Goal: Task Accomplishment & Management: Use online tool/utility

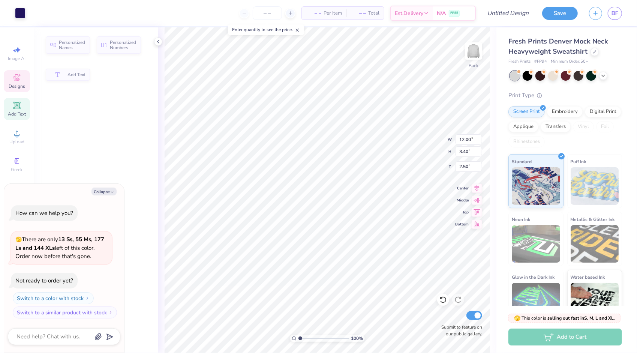
type textarea "x"
type input "3.40"
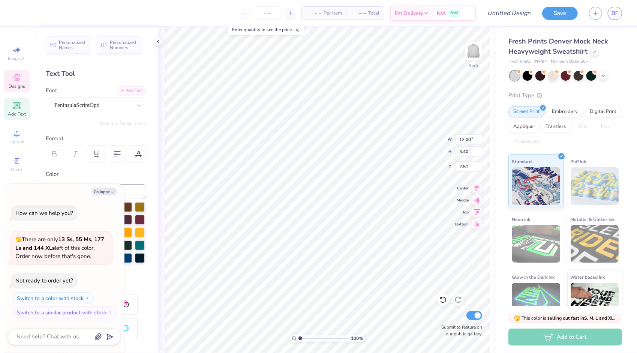
scroll to position [6, 1]
type textarea "x"
type textarea "P"
type textarea "x"
type textarea "Pi"
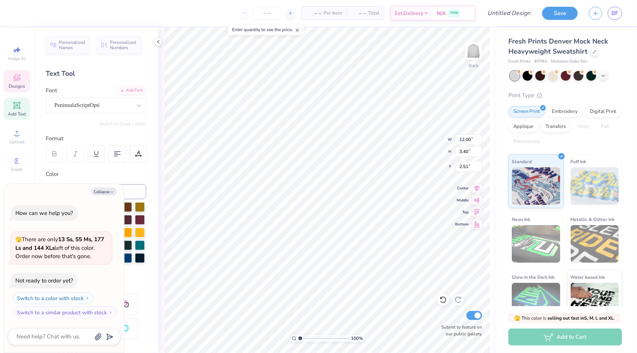
type textarea "x"
type textarea "Pit"
type textarea "x"
type textarea "Pitc"
type textarea "x"
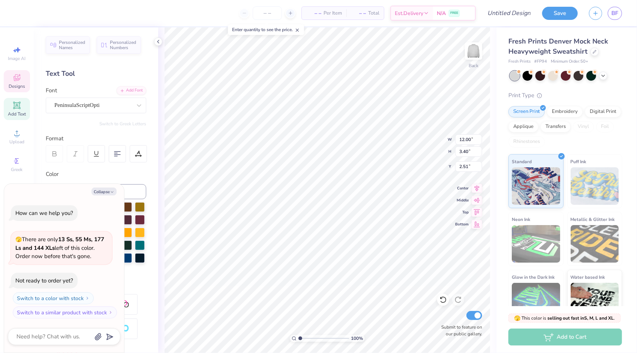
type textarea "Pitch"
type textarea "x"
type textarea "Pitch"
type textarea "x"
type textarea "Pitch P"
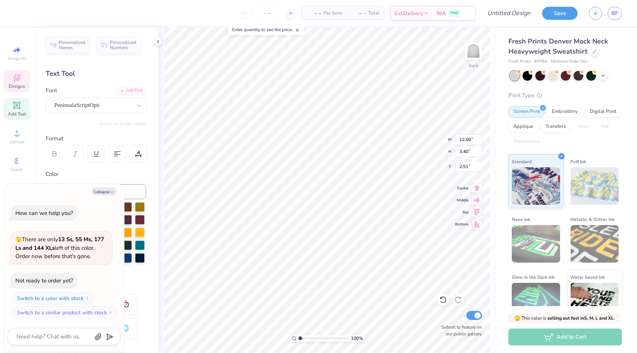
type textarea "x"
type textarea "Pitch Pl"
type textarea "x"
type textarea "Pitch Ple"
type textarea "x"
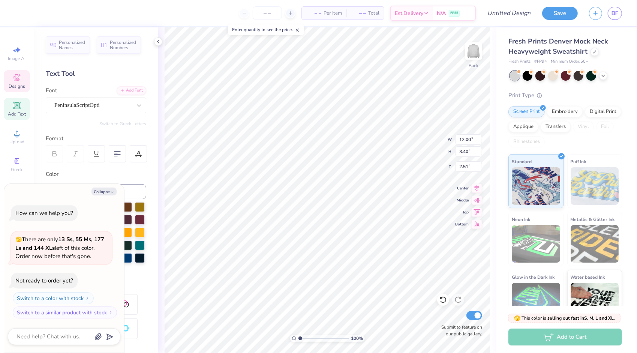
type textarea "Pitch Plea"
type textarea "x"
type textarea "Pitch Pleas"
type textarea "x"
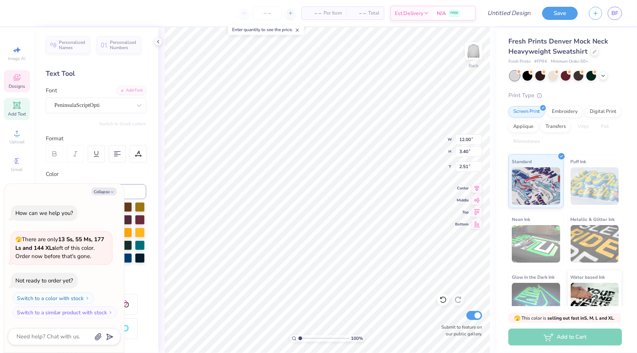
type textarea "Pitch Please"
type textarea "x"
type textarea "Pitch Please"
type textarea "x"
type textarea "Pitch Please A"
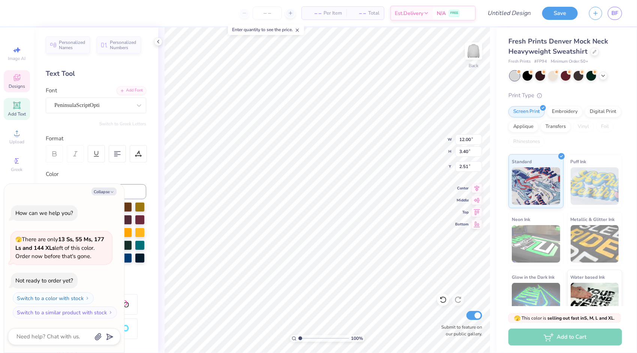
type textarea "x"
type textarea "Pitch Please Aca"
type textarea "x"
type textarea "Pitch Please Acap"
type textarea "x"
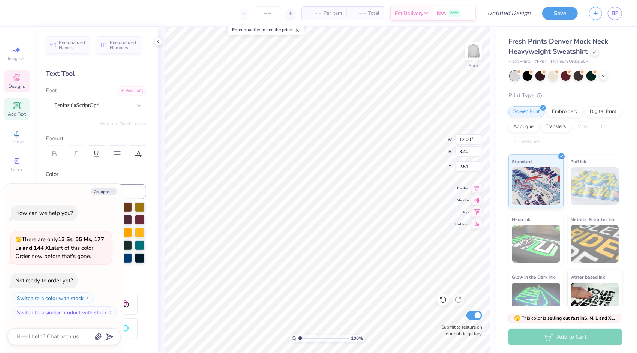
type textarea "Pitch Please Acape"
type textarea "x"
type textarea "Pitch Please Acapel"
type textarea "x"
type textarea "Pitch Please Acapell"
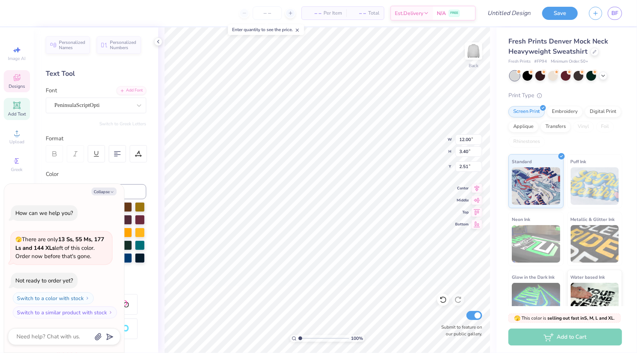
type textarea "x"
type textarea "Pitch Please Acapella"
type textarea "x"
type input "5.82"
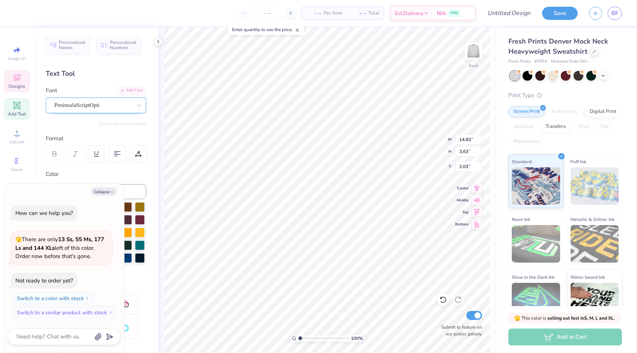
click at [109, 103] on div "PeninsulaScriptOpti" at bounding box center [93, 105] width 79 height 12
click at [109, 103] on div "PeninsulaScriptOpti" at bounding box center [92, 105] width 77 height 9
type textarea "x"
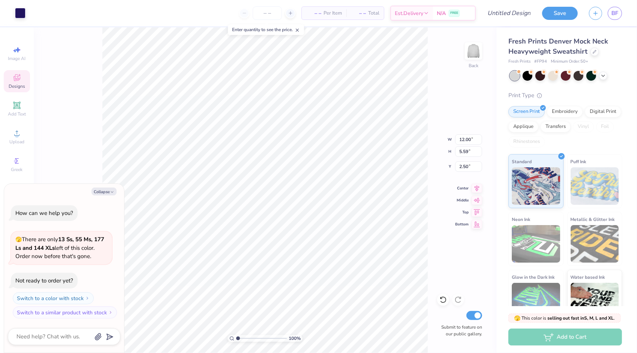
type textarea "x"
type input "3.40"
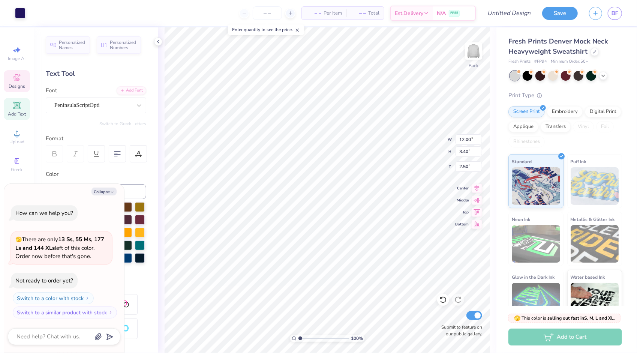
type textarea "x"
type input "2.51"
type textarea "x"
type textarea "P"
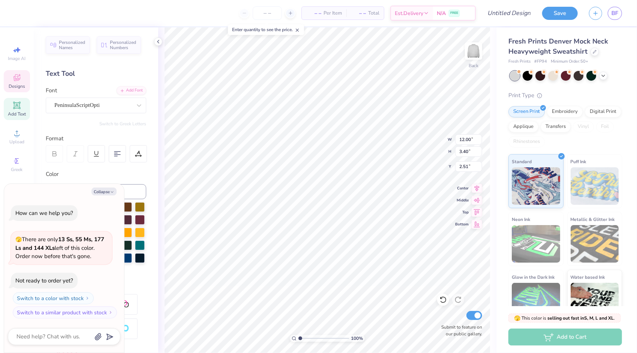
scroll to position [6, 1]
type textarea "x"
type textarea "Pi"
type textarea "x"
type textarea "Pit"
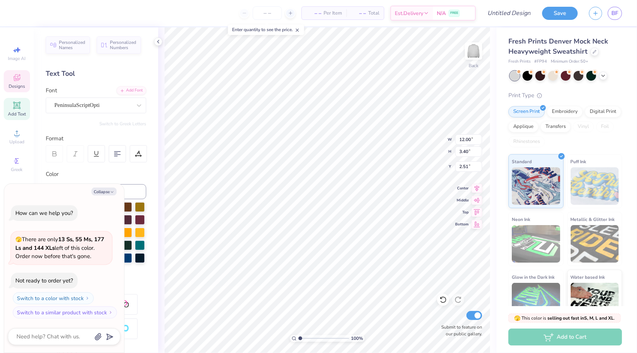
type textarea "x"
type textarea "Pitc"
type textarea "x"
type textarea "Pitch"
type textarea "x"
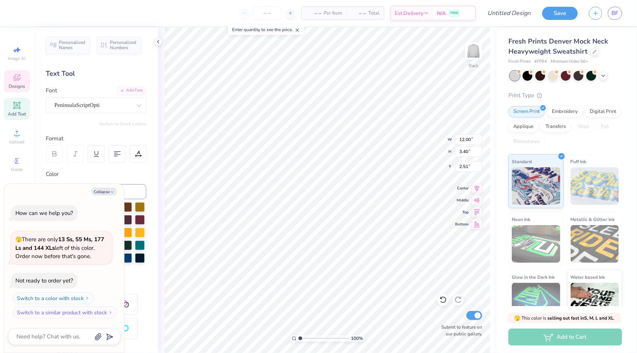
type textarea "Pitch"
type textarea "x"
type textarea "Pitch P"
type textarea "x"
type textarea "Pitch Ple"
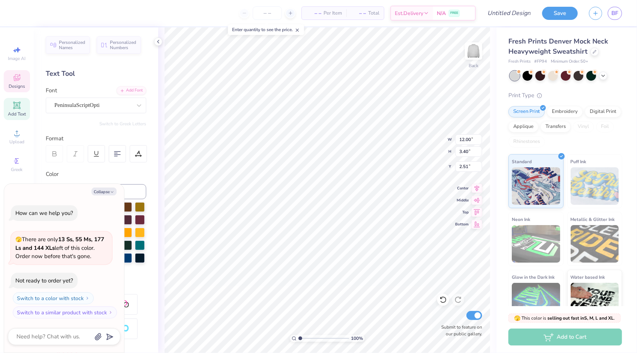
type textarea "x"
type textarea "Pitch Plea"
type textarea "x"
type textarea "Pitch Pleas"
type textarea "x"
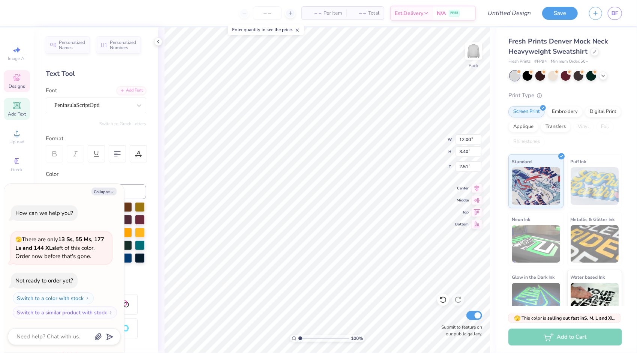
type textarea "Pitch Please"
type textarea "x"
type input "8.50"
type input "1.74"
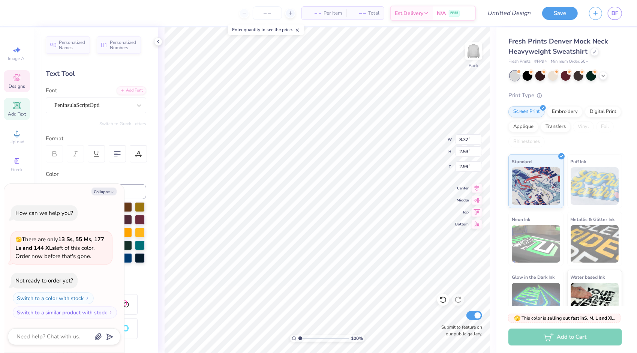
type input "3.20"
type textarea "x"
type input "3.00"
type textarea "x"
type input "1.18"
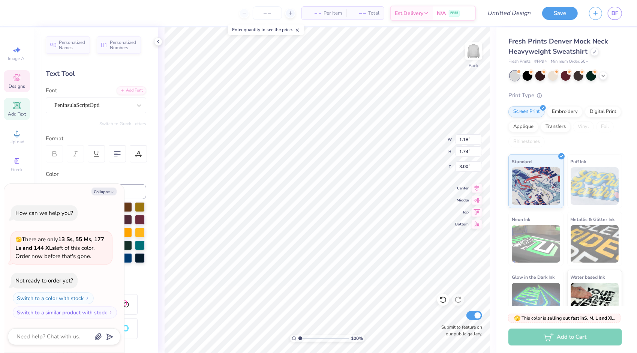
type input "1.37"
type input "5.82"
type textarea "x"
type input "4.74"
type textarea "x"
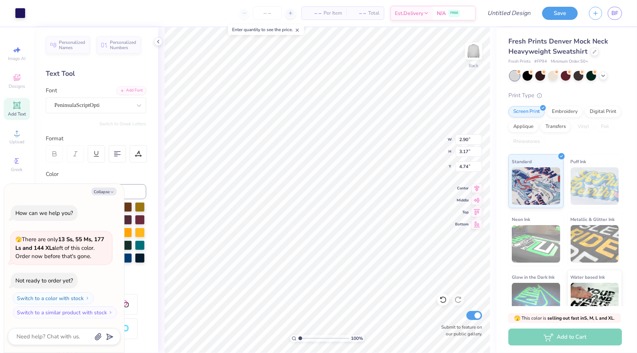
type input "6.28"
type textarea "x"
type input "4.74"
type textarea "x"
type input "4.92"
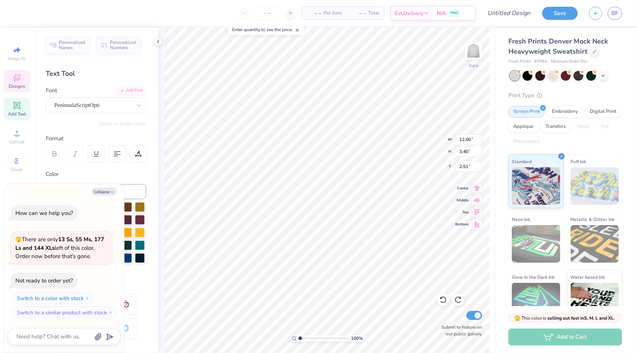
scroll to position [6, 3]
type textarea "x"
type textarea "P"
type textarea "x"
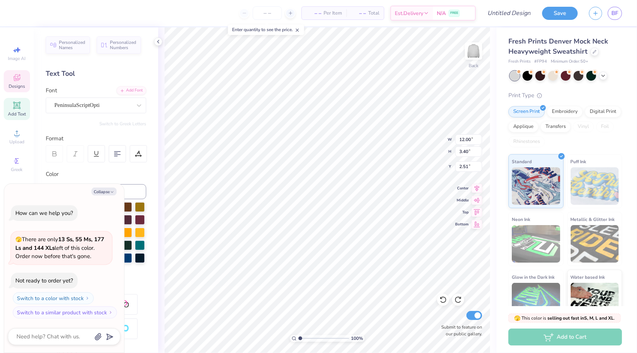
type textarea "Pi"
type textarea "x"
type textarea "Pitc"
type textarea "x"
type textarea "Pitch"
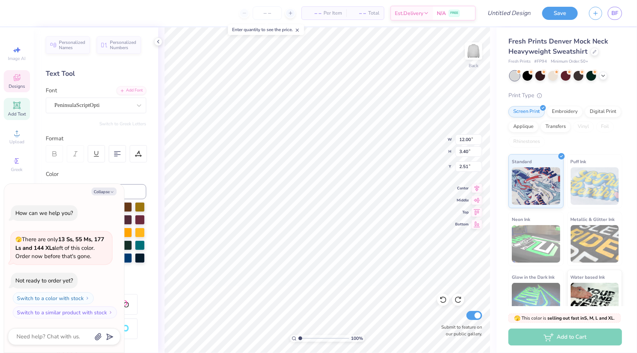
type textarea "x"
type textarea "Pitch"
type textarea "x"
type textarea "Pitch P"
type textarea "x"
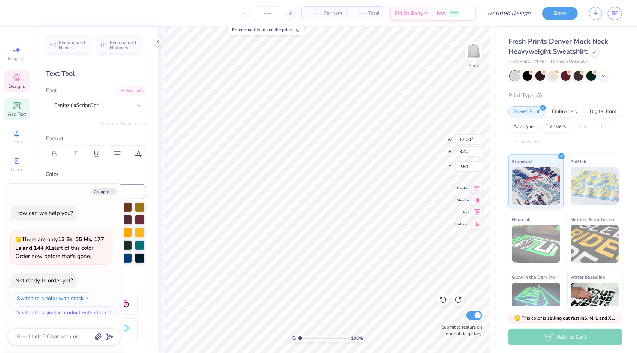
type textarea "Pitch Pl"
type textarea "x"
type textarea "Pitch Ple"
type textarea "x"
type textarea "Pitch Plea"
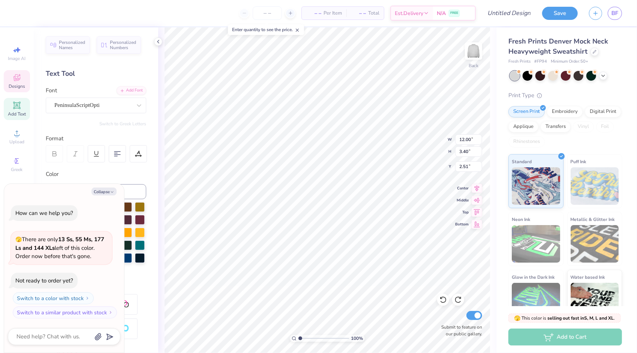
type textarea "x"
type textarea "Pitch Please"
type textarea "x"
type textarea "Pitch Please"
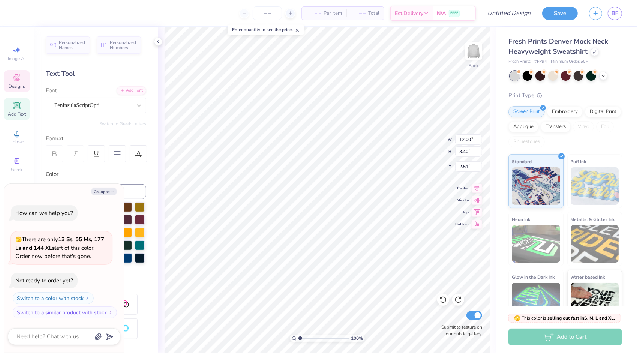
type textarea "x"
type textarea "Pitch Please A"
type textarea "x"
type textarea "Pitch Please Ac"
type textarea "x"
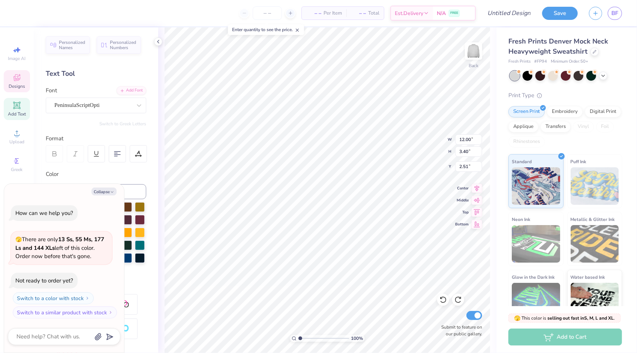
type textarea "Pitch Please Acap"
type textarea "x"
type textarea "Pitch Please Acape"
type textarea "x"
type textarea "Pitch Please Acapel"
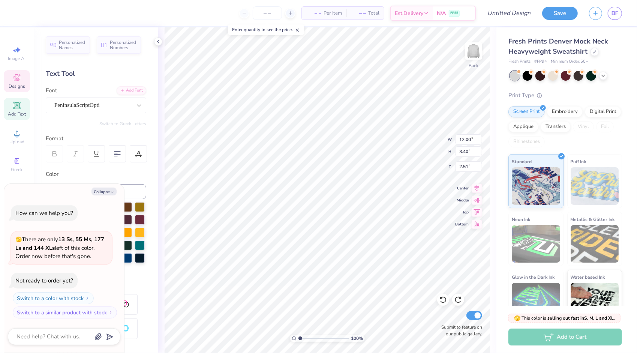
type textarea "x"
type textarea "Pitch Please Acapell"
type textarea "x"
type textarea "Pitch Please Acapella"
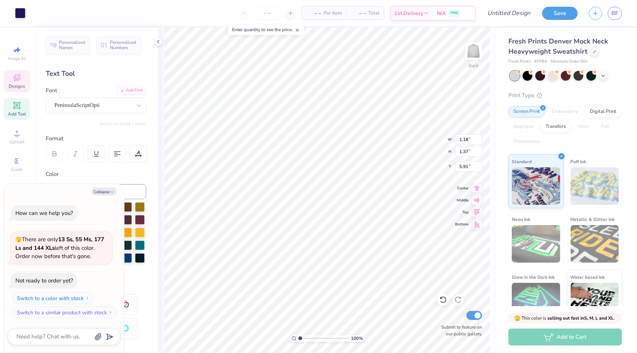
click at [157, 88] on div "Art colors – – Per Item – – Total Est. Delivery N/A FREE Design Title Save BF I…" at bounding box center [318, 176] width 637 height 353
click at [106, 192] on button "Collapse" at bounding box center [103, 191] width 25 height 8
type textarea "x"
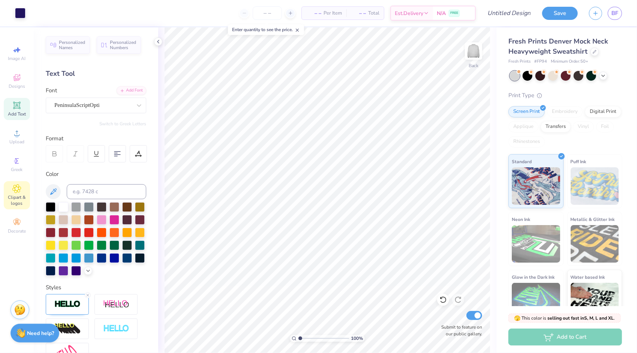
click at [11, 195] on span "Clipart & logos" at bounding box center [17, 200] width 26 height 12
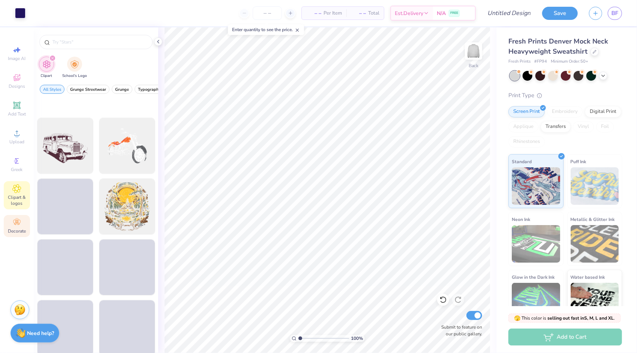
scroll to position [937, 0]
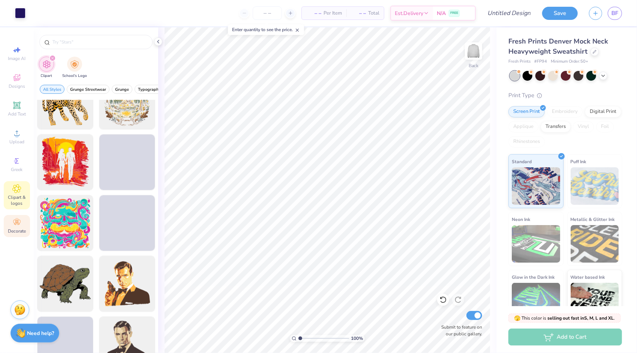
click at [15, 224] on icon at bounding box center [16, 222] width 9 height 9
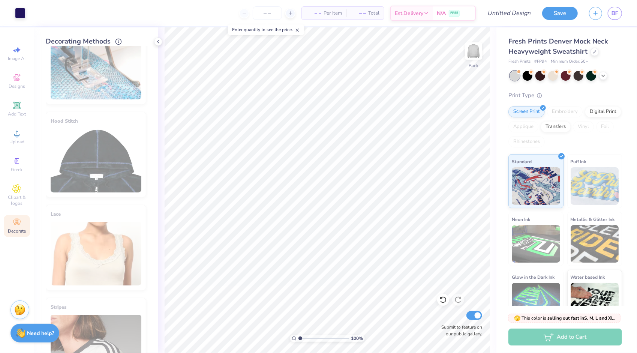
scroll to position [112, 0]
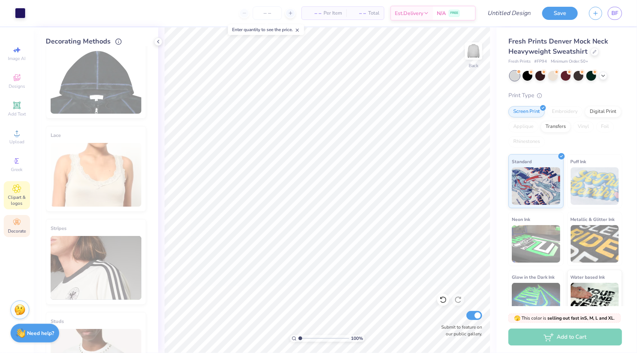
click at [12, 187] on div "Clipart & logos" at bounding box center [17, 195] width 26 height 28
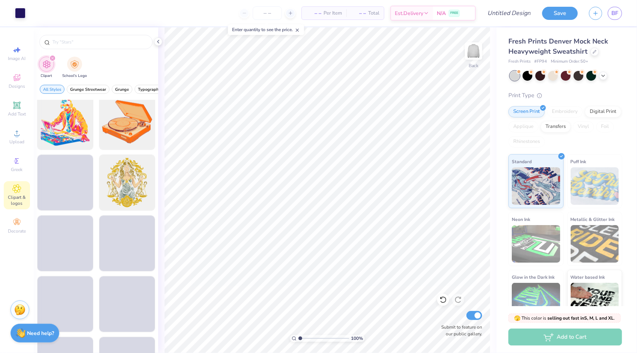
scroll to position [2662, 0]
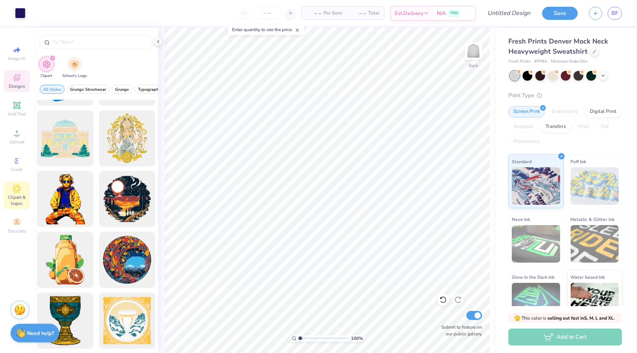
click at [21, 81] on icon at bounding box center [16, 77] width 9 height 9
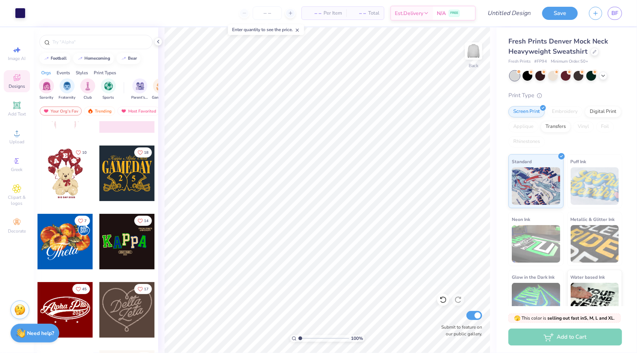
scroll to position [112, 0]
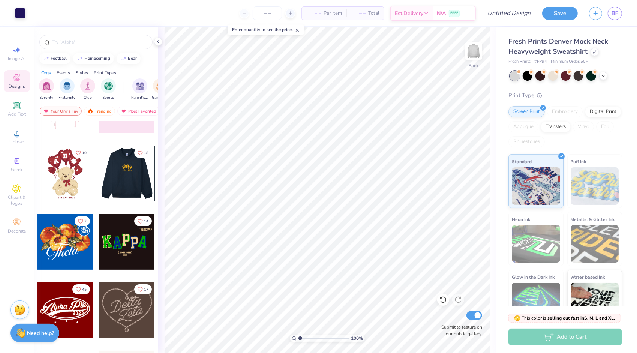
click at [136, 172] on div at bounding box center [126, 173] width 55 height 55
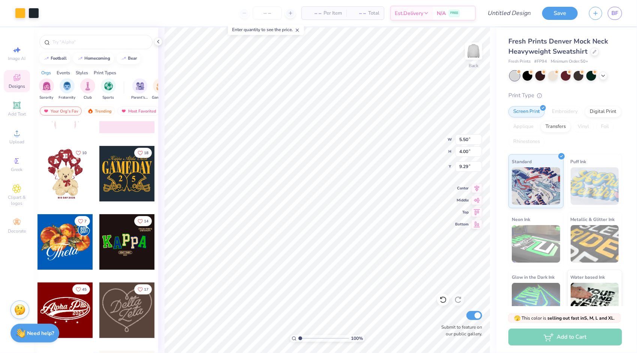
type input "8.00"
type input "13.73"
type input "9.98"
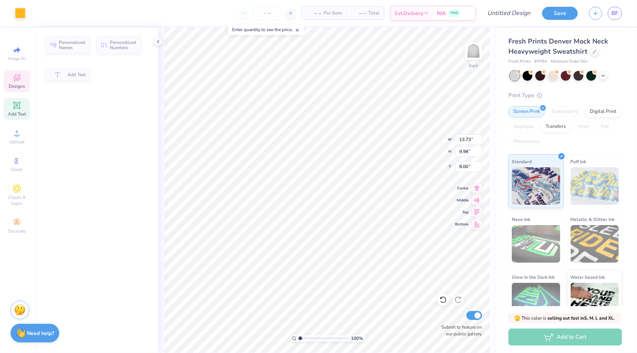
type input "10.71"
type input "1.86"
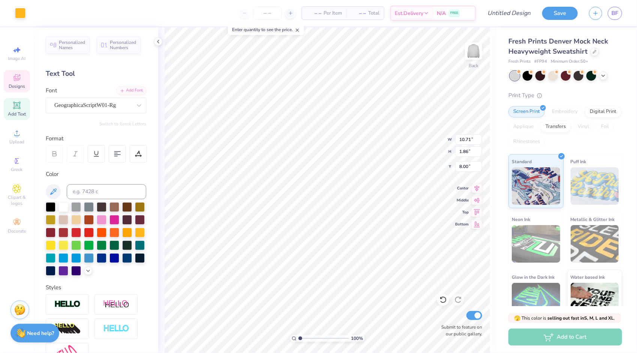
scroll to position [6, 1]
type input "13.73"
type input "3.51"
type input "9.52"
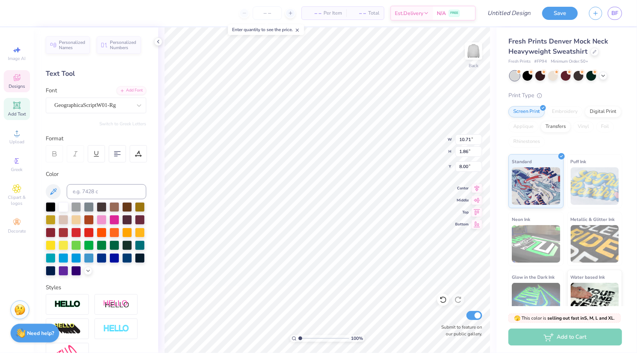
type textarea "Pitch Please"
type input "13.73"
type input "3.51"
type input "9.52"
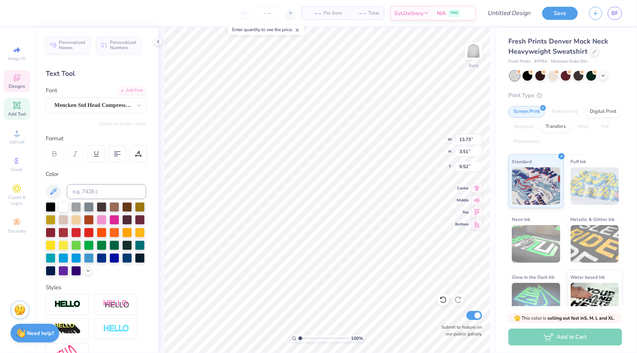
type textarea "a"
type textarea "ACAPELLA"
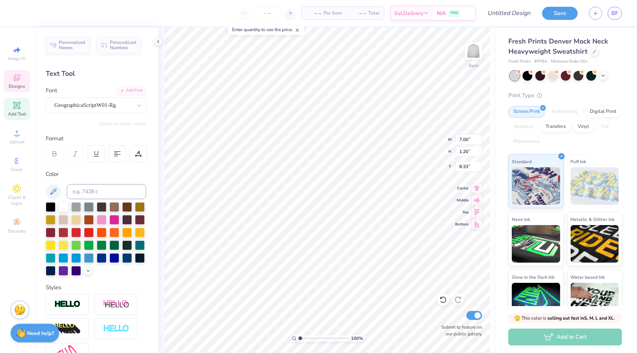
type input "14.79"
type input "9.65"
type input "0.50"
click at [135, 262] on div at bounding box center [140, 257] width 10 height 10
type input "14.79"
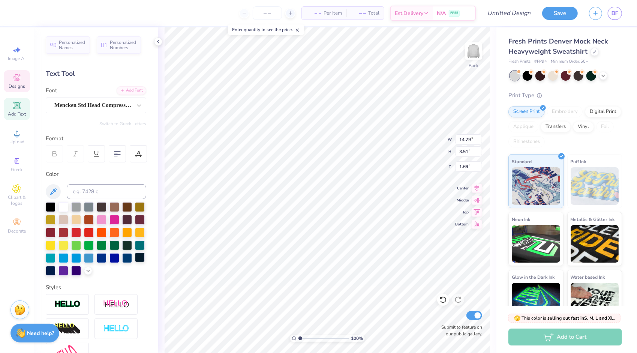
type input "3.51"
type input "1.69"
click at [135, 262] on div at bounding box center [140, 257] width 10 height 10
click at [12, 86] on span "Designs" at bounding box center [17, 86] width 16 height 6
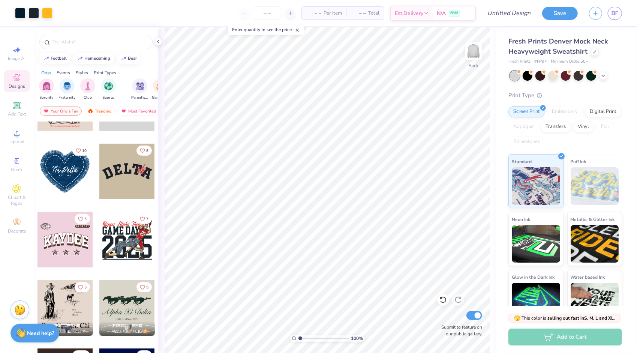
scroll to position [2250, 0]
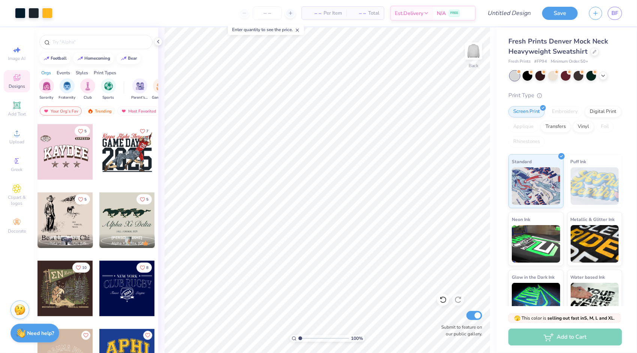
click at [138, 214] on div at bounding box center [126, 219] width 55 height 55
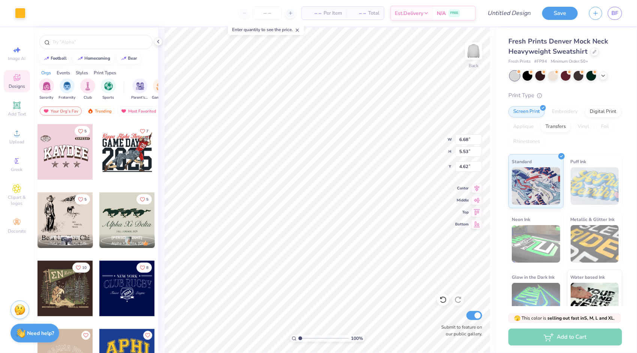
type input "6.68"
type input "5.53"
type input "4.62"
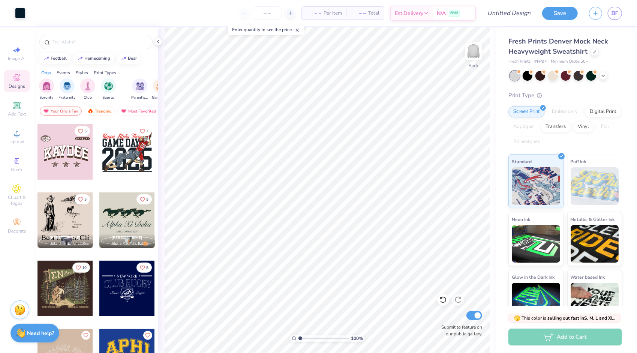
click at [131, 220] on div at bounding box center [126, 219] width 55 height 55
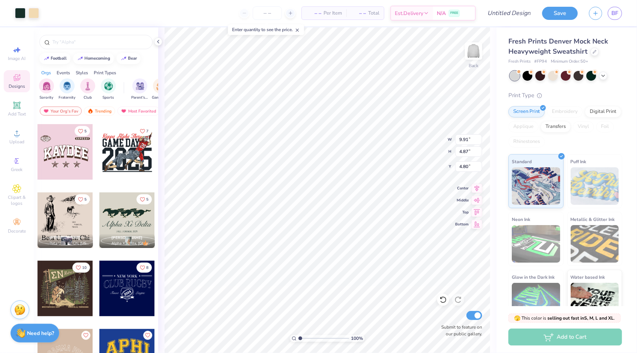
type input "4.80"
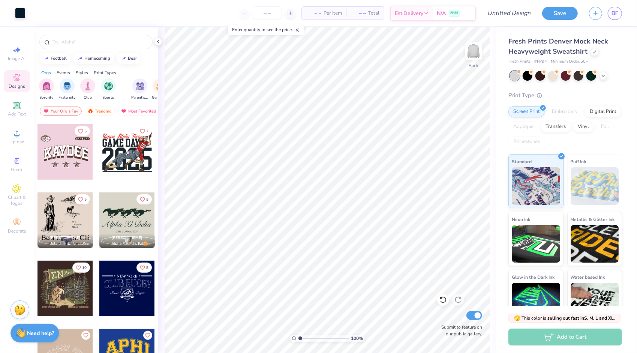
click at [117, 216] on div at bounding box center [126, 219] width 55 height 55
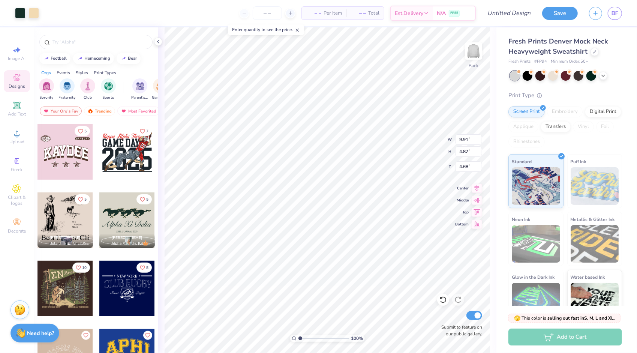
type input "4.68"
type input "4.66"
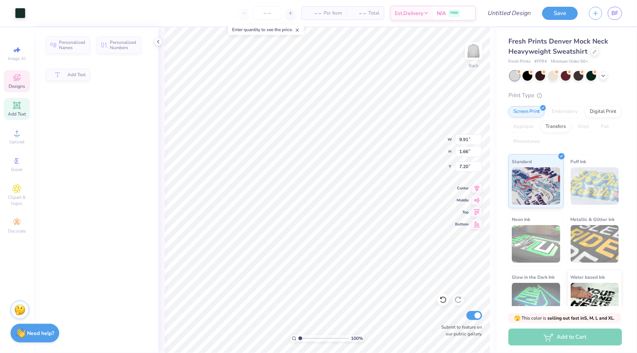
type input "1.66"
type input "7.20"
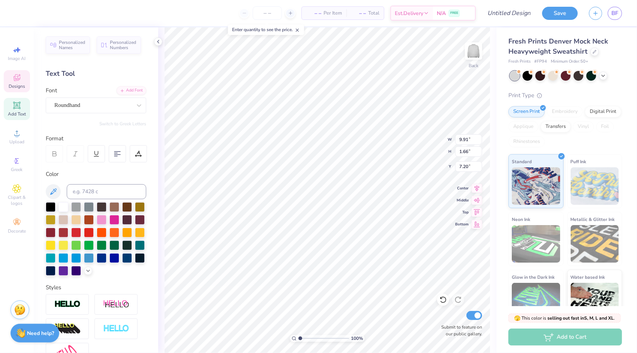
scroll to position [6, 2]
type textarea "Alpha XiDelta"
type input "9.52"
type input "2.33"
click at [51, 203] on div at bounding box center [51, 206] width 10 height 10
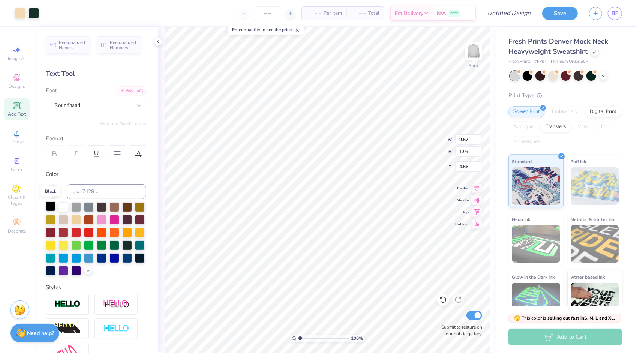
click at [49, 208] on div at bounding box center [51, 206] width 10 height 10
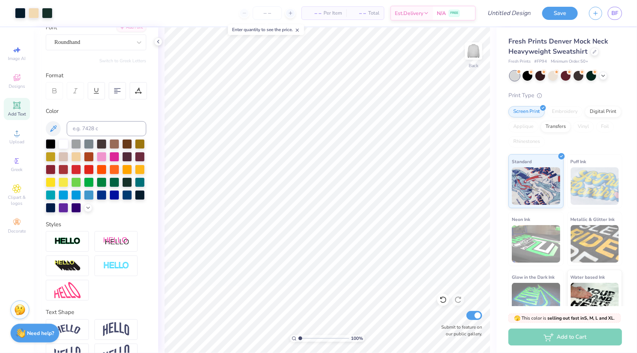
scroll to position [75, 0]
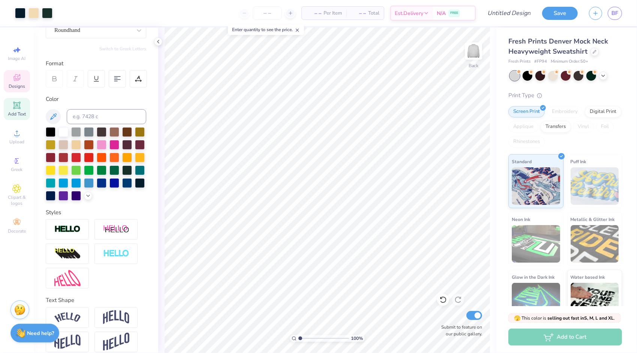
click at [12, 73] on icon at bounding box center [16, 77] width 9 height 9
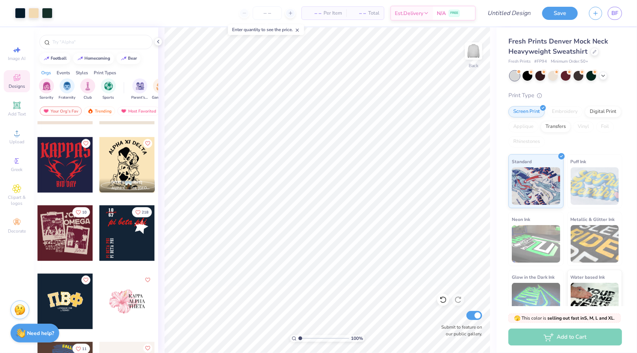
drag, startPoint x: 97, startPoint y: 183, endPoint x: 95, endPoint y: 178, distance: 5.6
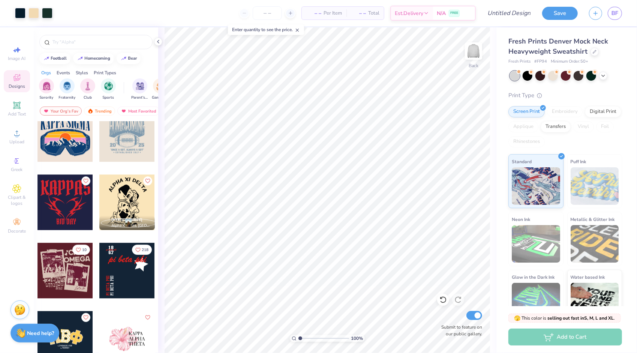
scroll to position [1237, 0]
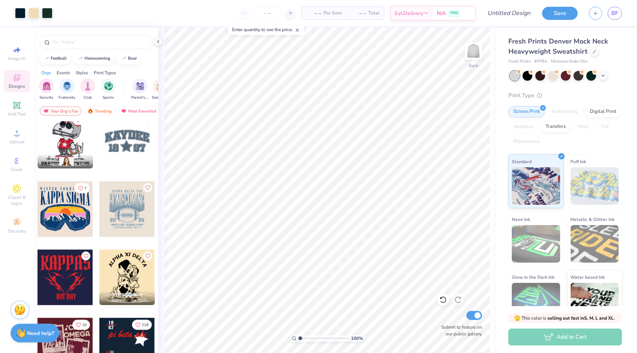
drag, startPoint x: 95, startPoint y: 178, endPoint x: 147, endPoint y: 76, distance: 114.4
click at [147, 76] on div "Sorority Fraternity Club Sports Parent's Weekend Game Day Rush & Bid PR & Gener…" at bounding box center [96, 90] width 124 height 28
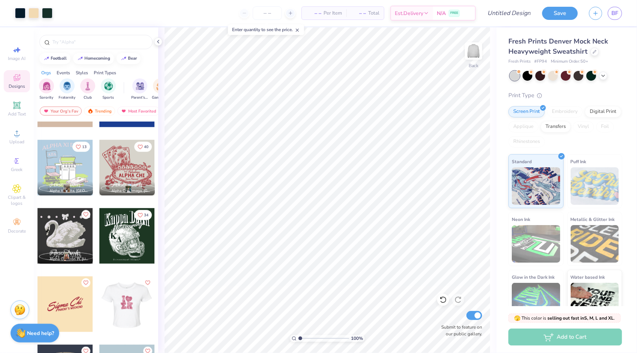
scroll to position [2400, 0]
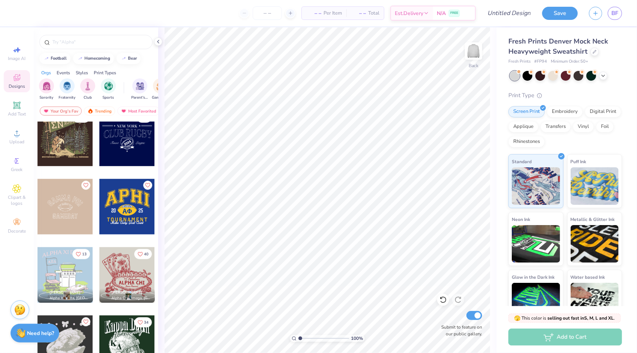
click at [120, 148] on div at bounding box center [126, 138] width 55 height 55
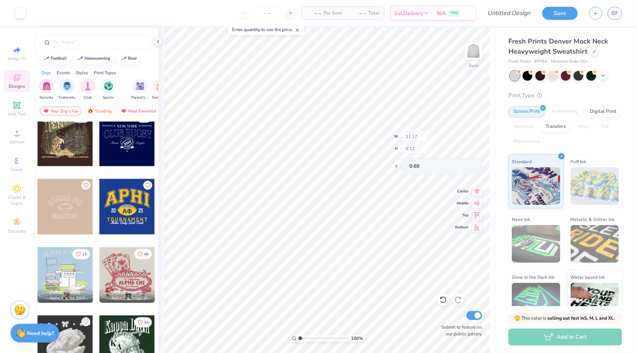
type input "0.68"
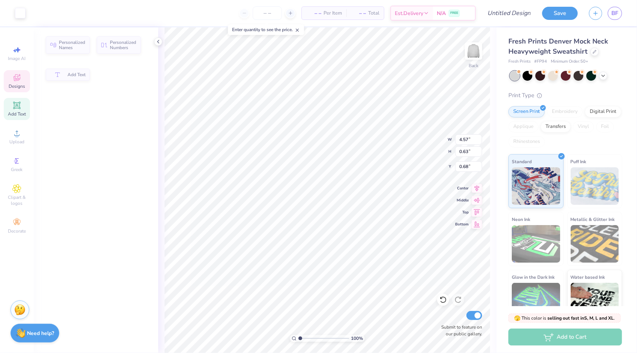
type input "4.57"
type input "0.63"
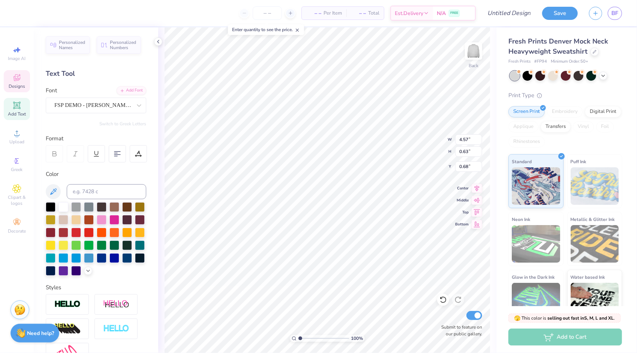
scroll to position [6, 1]
type textarea "NEWPI YORK"
type input "5.40"
type textarea "PITCH PLEASE"
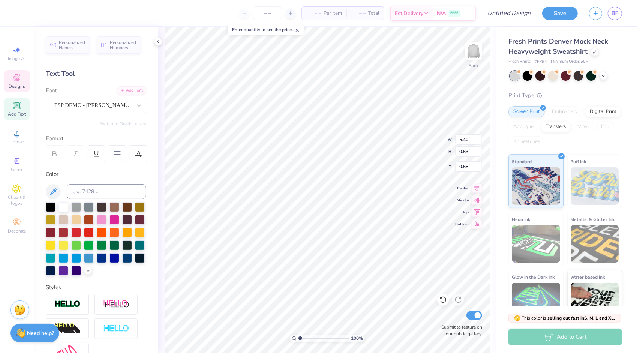
scroll to position [6, 3]
type input "3.64"
type textarea "x"
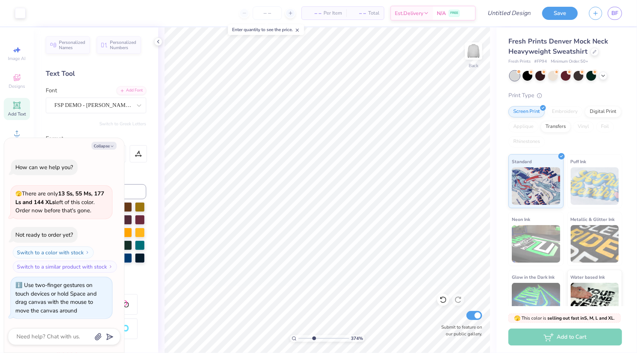
type input "3.74"
type textarea "x"
drag, startPoint x: 300, startPoint y: 337, endPoint x: 307, endPoint y: 338, distance: 7.5
type input "2.4"
click at [307, 338] on input "range" at bounding box center [323, 338] width 51 height 7
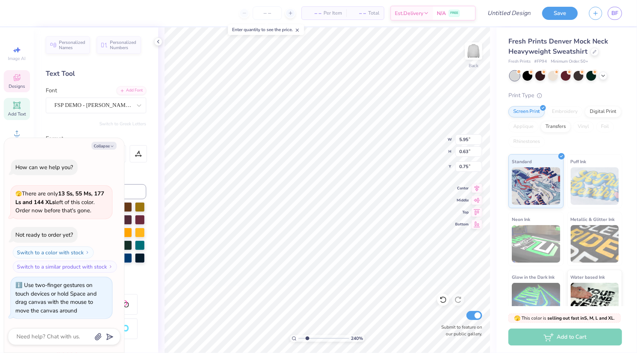
type textarea "x"
type input "11.17"
type input "6.06"
type textarea "x"
type input "10.73"
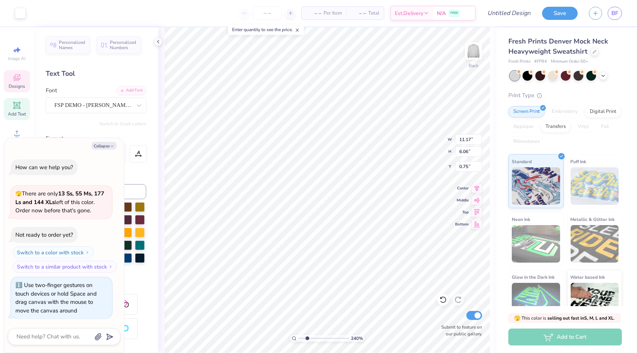
type input "2.00"
type input "1.68"
type textarea "x"
type input "0.59"
click at [95, 149] on button "Collapse" at bounding box center [103, 146] width 25 height 8
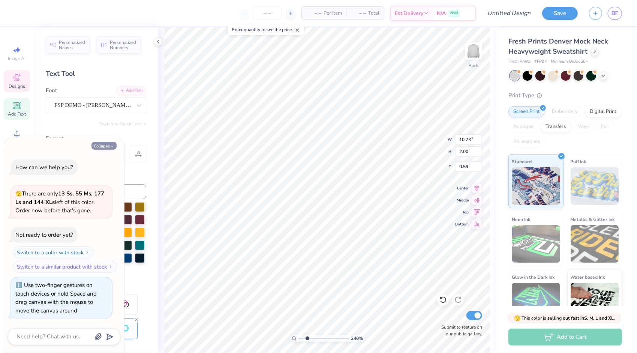
type textarea "x"
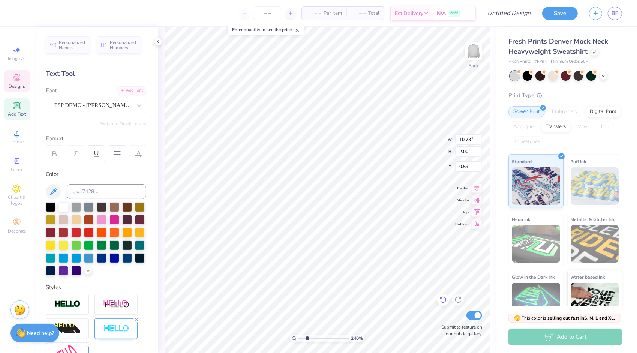
click at [445, 305] on div at bounding box center [443, 300] width 12 height 12
click at [445, 302] on icon at bounding box center [443, 300] width 6 height 7
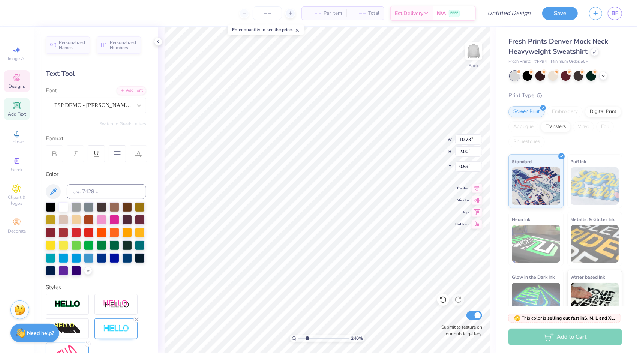
click at [445, 302] on icon at bounding box center [443, 300] width 6 height 7
click at [445, 299] on icon at bounding box center [442, 299] width 7 height 7
click at [24, 83] on span "Designs" at bounding box center [17, 86] width 16 height 6
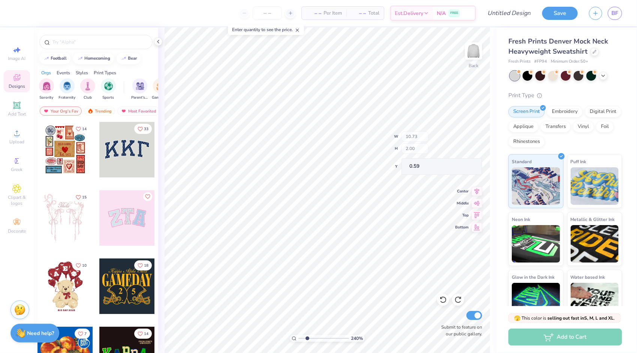
type input "11.17"
type input "6.12"
type input "3.00"
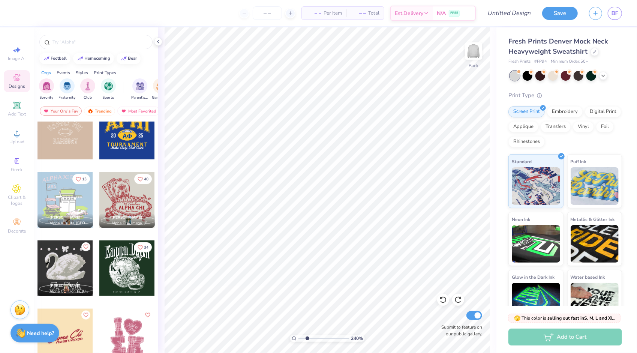
scroll to position [2587, 0]
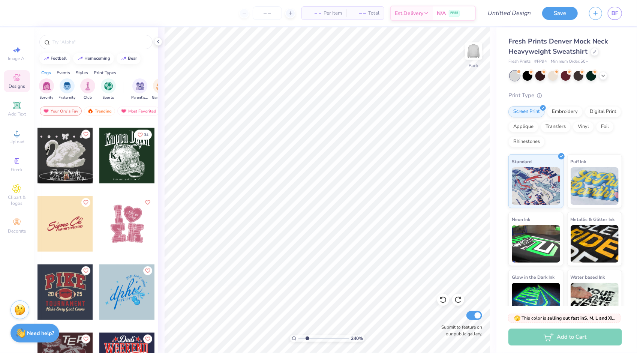
click at [73, 219] on div at bounding box center [64, 223] width 55 height 55
drag, startPoint x: 293, startPoint y: 336, endPoint x: 284, endPoint y: 334, distance: 9.6
type input "1"
click at [298, 335] on input "range" at bounding box center [323, 338] width 51 height 7
type input "1.48"
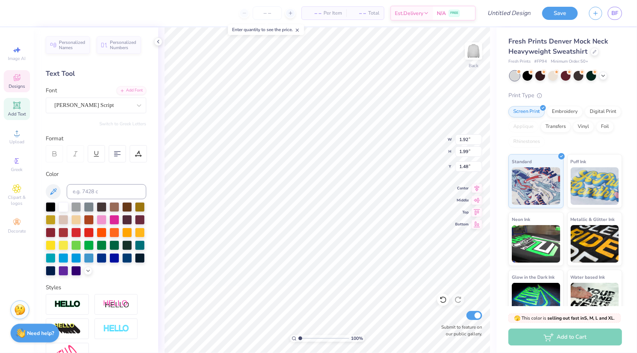
type input "5.74"
type input "2.81"
type input "1.70"
type input "1.84"
type input "1.94"
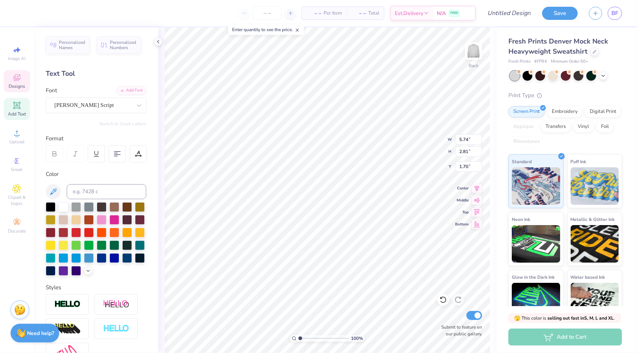
type input "2.50"
type textarea "p"
type textarea "P"
click at [299, 337] on input "range" at bounding box center [323, 338] width 51 height 7
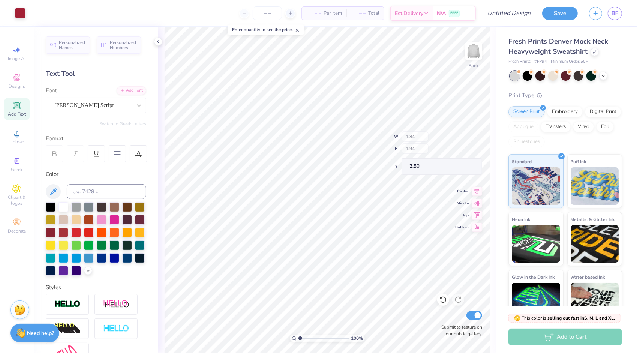
type input "1.92"
type input "1.99"
type input "1.48"
drag, startPoint x: 298, startPoint y: 338, endPoint x: 309, endPoint y: 337, distance: 10.6
type input "2.75"
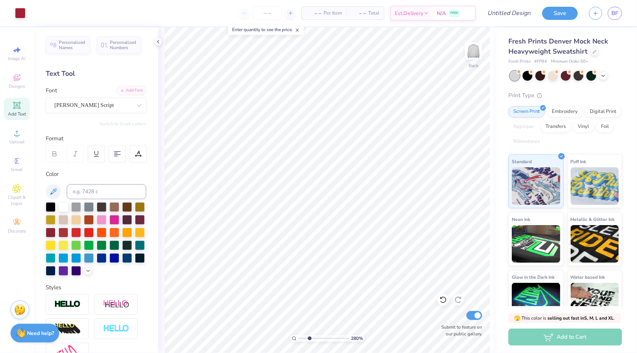
click at [309, 337] on input "range" at bounding box center [323, 338] width 51 height 7
type textarea "I"
type textarea "itch lease"
type input "1.64"
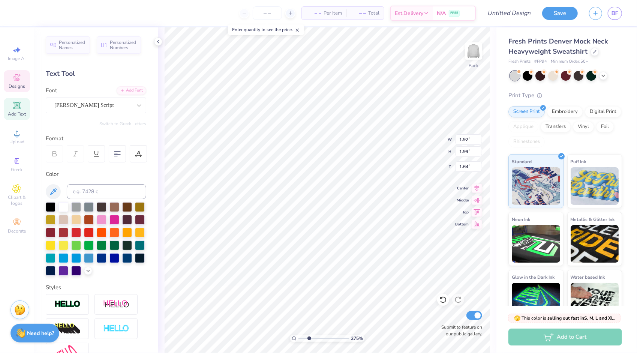
scroll to position [6, 1]
type textarea "C"
type textarea "P"
type textarea "ACAPELLA"
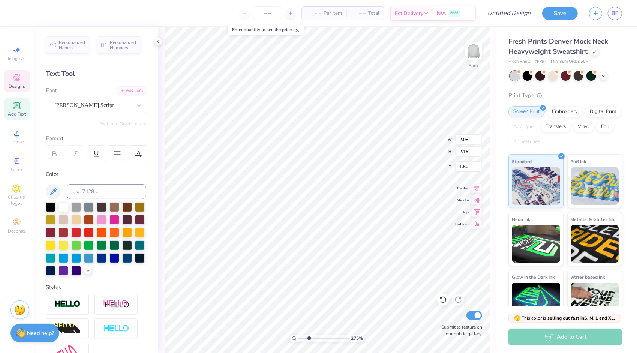
type input "2.08"
type input "2.15"
type input "1.36"
click at [309, 336] on input "range" at bounding box center [323, 338] width 51 height 7
drag, startPoint x: 309, startPoint y: 336, endPoint x: 302, endPoint y: 329, distance: 9.3
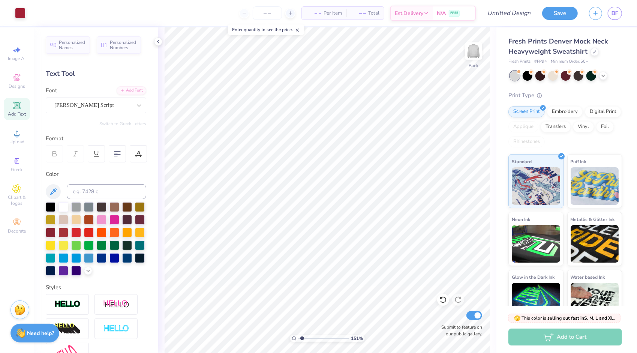
type input "1.36"
click at [302, 335] on input "range" at bounding box center [323, 338] width 51 height 7
click at [122, 262] on div at bounding box center [127, 257] width 10 height 10
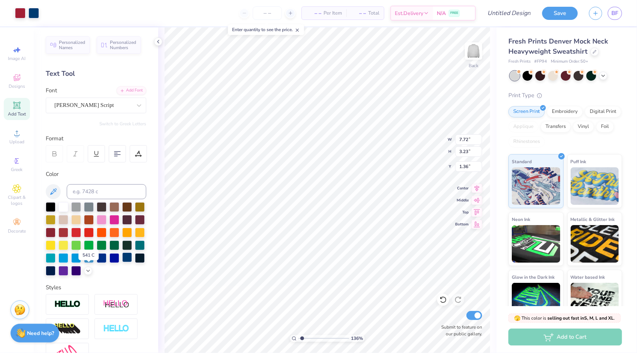
click at [122, 262] on div at bounding box center [127, 257] width 10 height 10
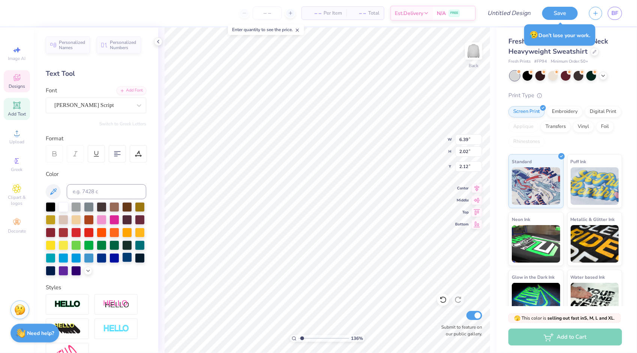
click at [122, 262] on div at bounding box center [127, 257] width 10 height 10
type input "1.52"
type input "2.08"
type input "2.15"
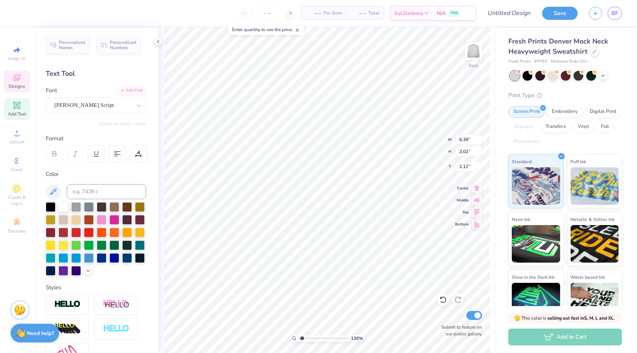
type input "1.52"
type input "6.39"
type input "2.02"
type input "2.12"
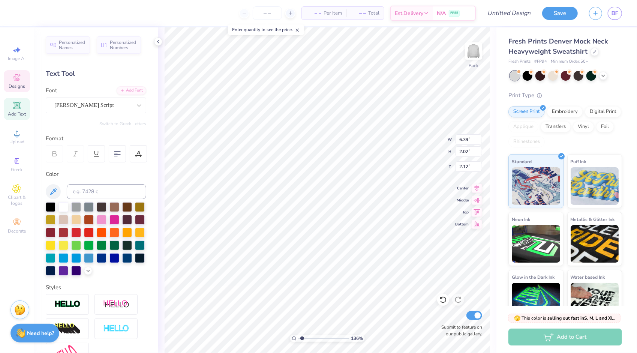
scroll to position [6, 1]
